Goal: Navigation & Orientation: Find specific page/section

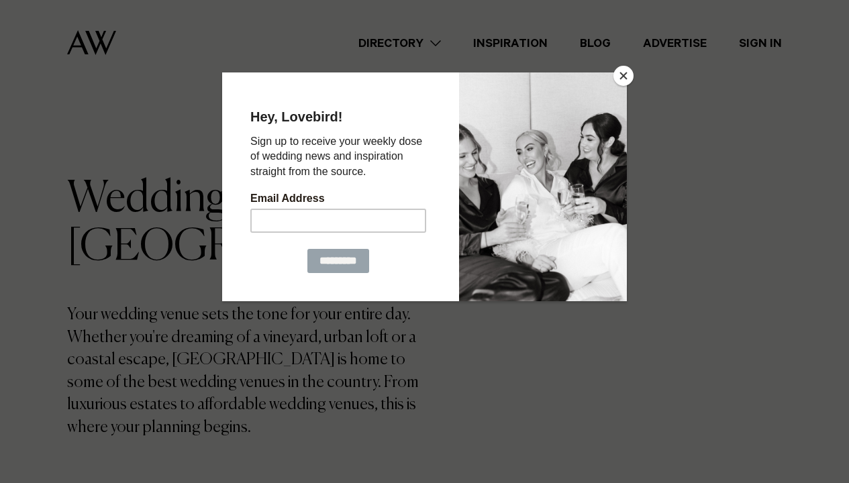
click at [617, 77] on button "Close" at bounding box center [623, 76] width 20 height 20
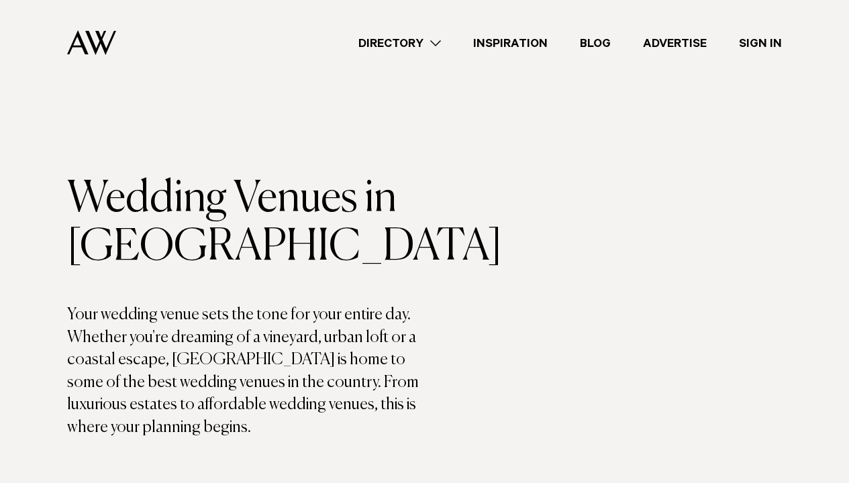
click at [435, 42] on link "Directory" at bounding box center [399, 43] width 115 height 18
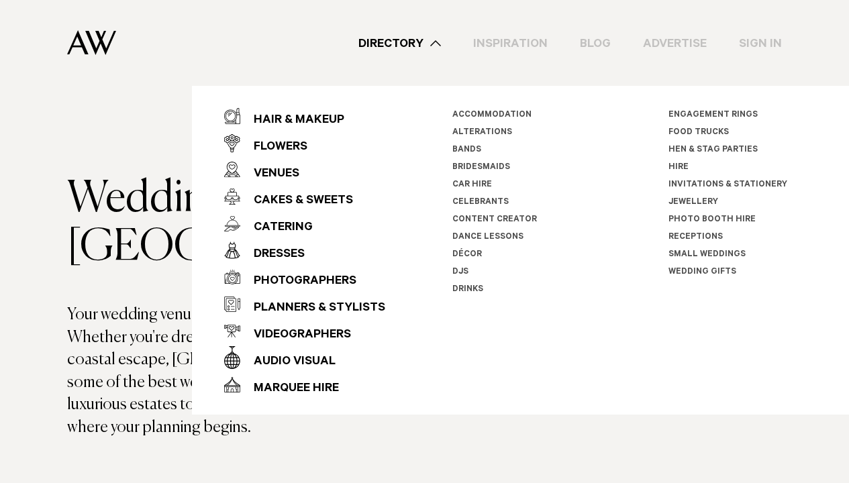
click at [491, 164] on link "Bridesmaids" at bounding box center [481, 167] width 58 height 9
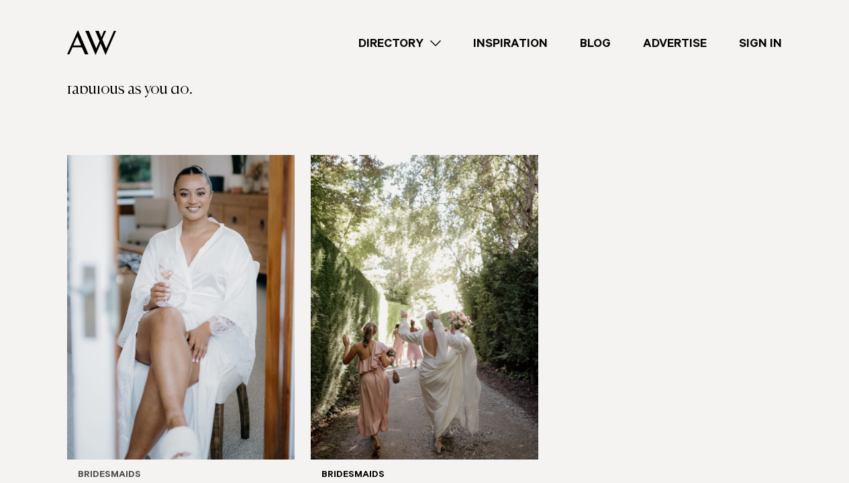
scroll to position [405, 0]
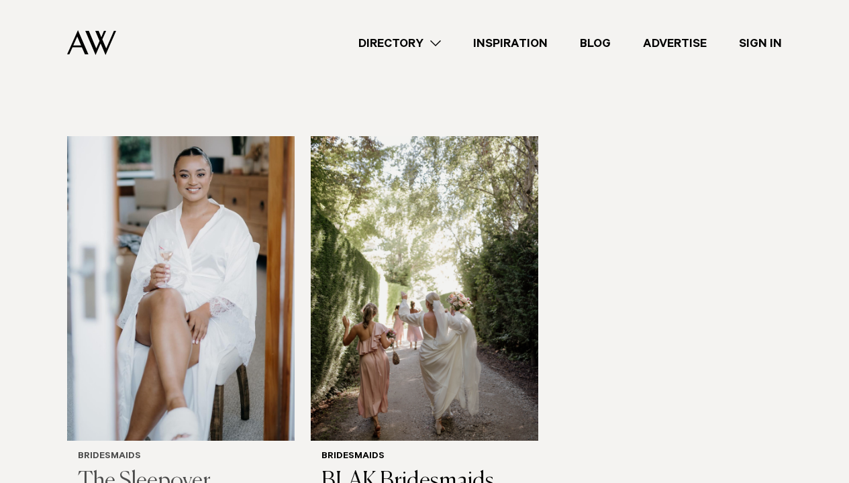
click at [138, 452] on div "Bridesmaids The Sleepover" at bounding box center [181, 474] width 206 height 44
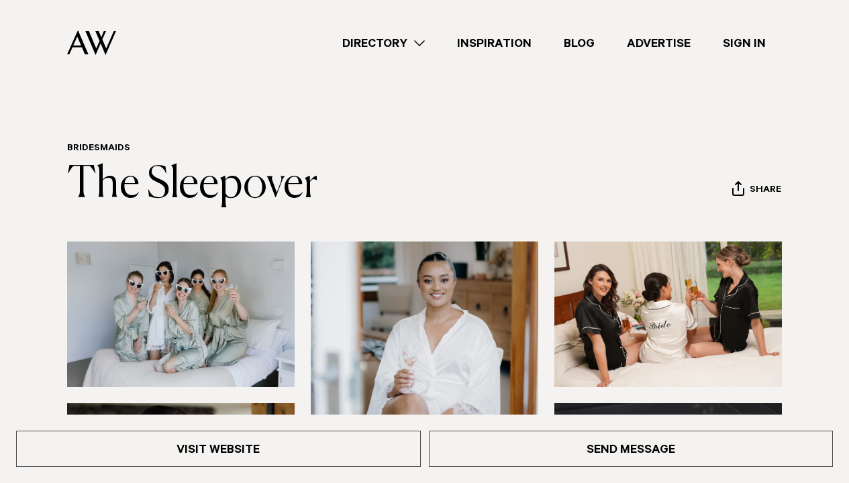
click at [485, 36] on link "Inspiration" at bounding box center [494, 43] width 107 height 18
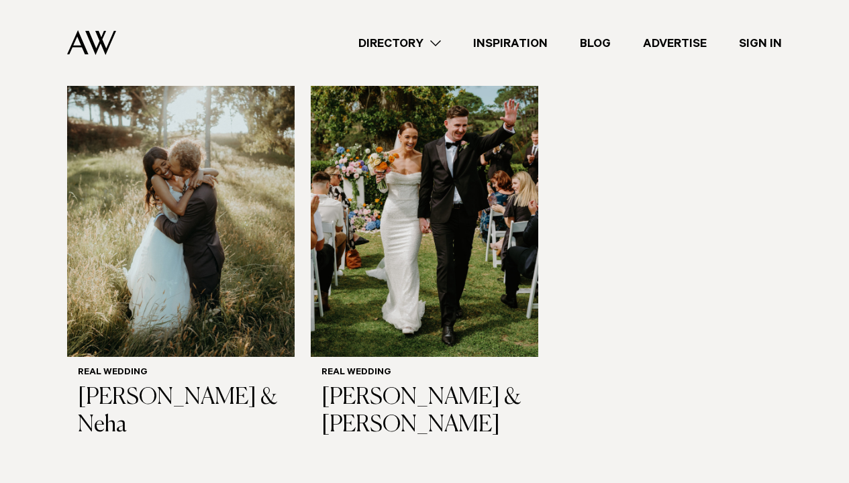
scroll to position [1746, 0]
